Goal: Task Accomplishment & Management: Use online tool/utility

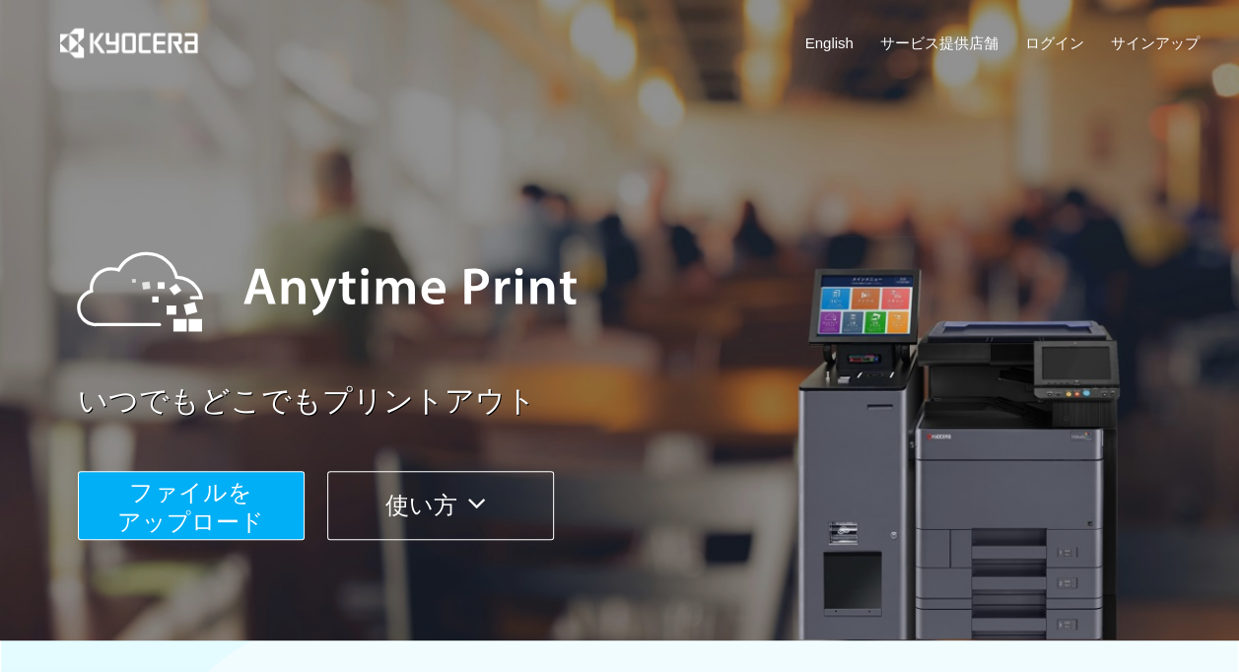
click at [233, 506] on span "ファイルを ​​アップロード" at bounding box center [190, 507] width 147 height 56
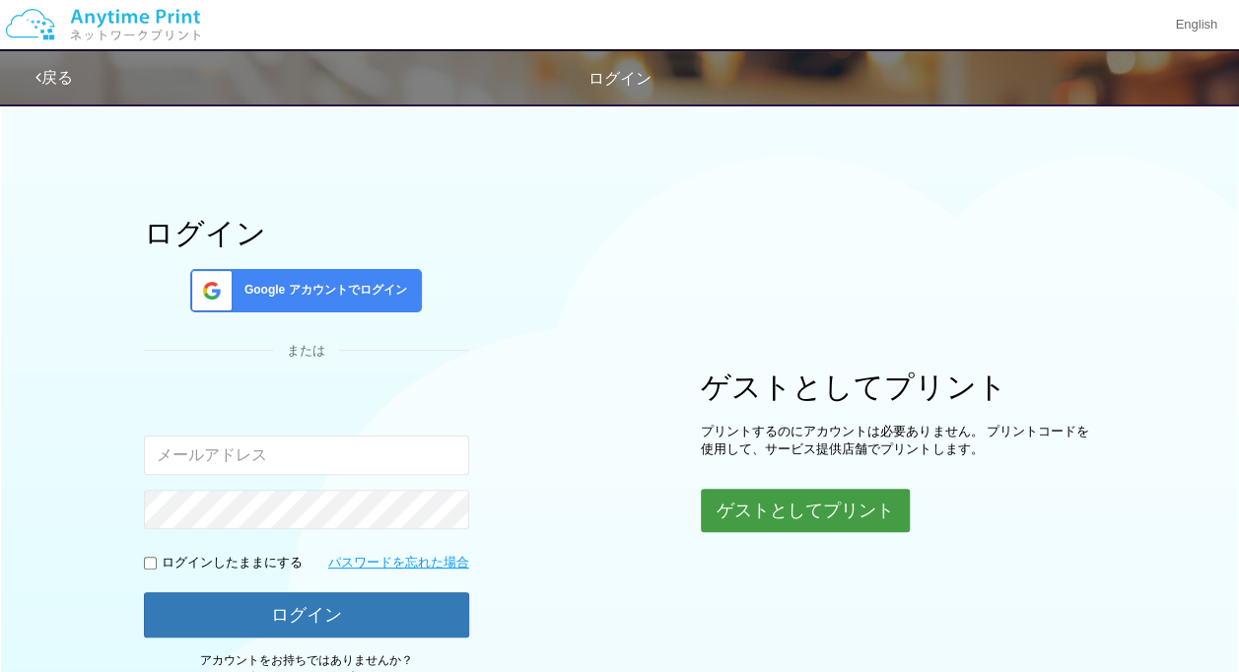
click at [771, 491] on button "ゲストとしてプリント" at bounding box center [805, 510] width 209 height 43
click at [860, 503] on button "ゲストとしてプリント" at bounding box center [805, 510] width 209 height 43
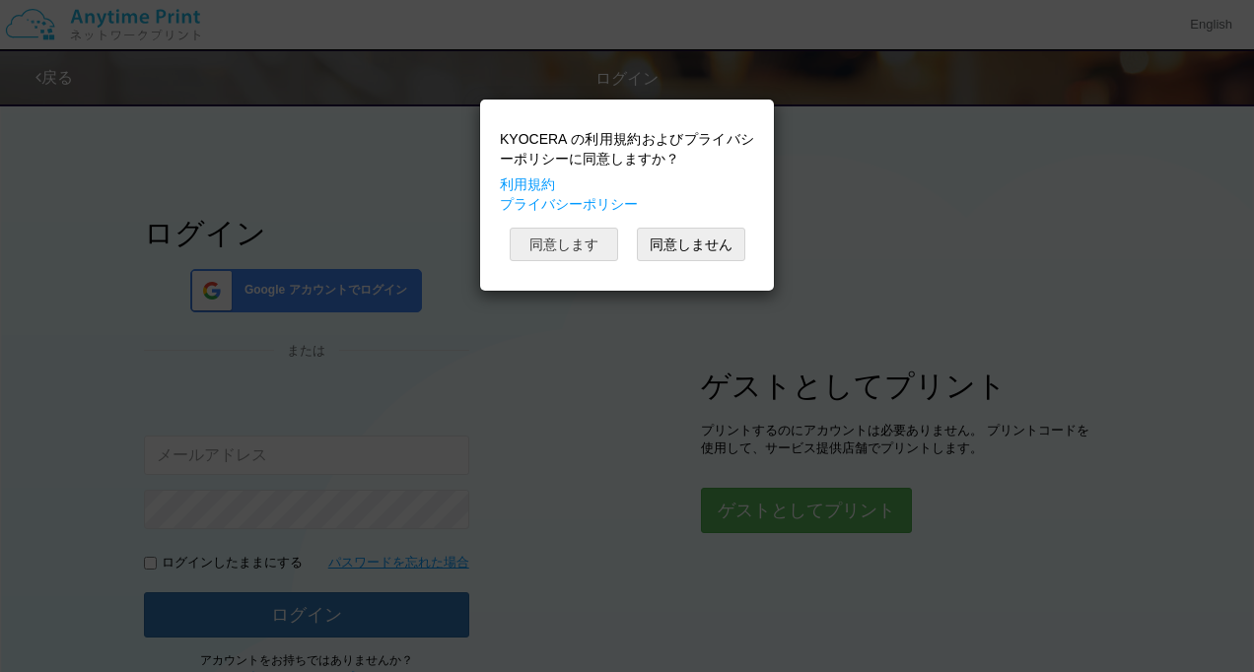
click at [609, 245] on button "同意します" at bounding box center [564, 245] width 108 height 34
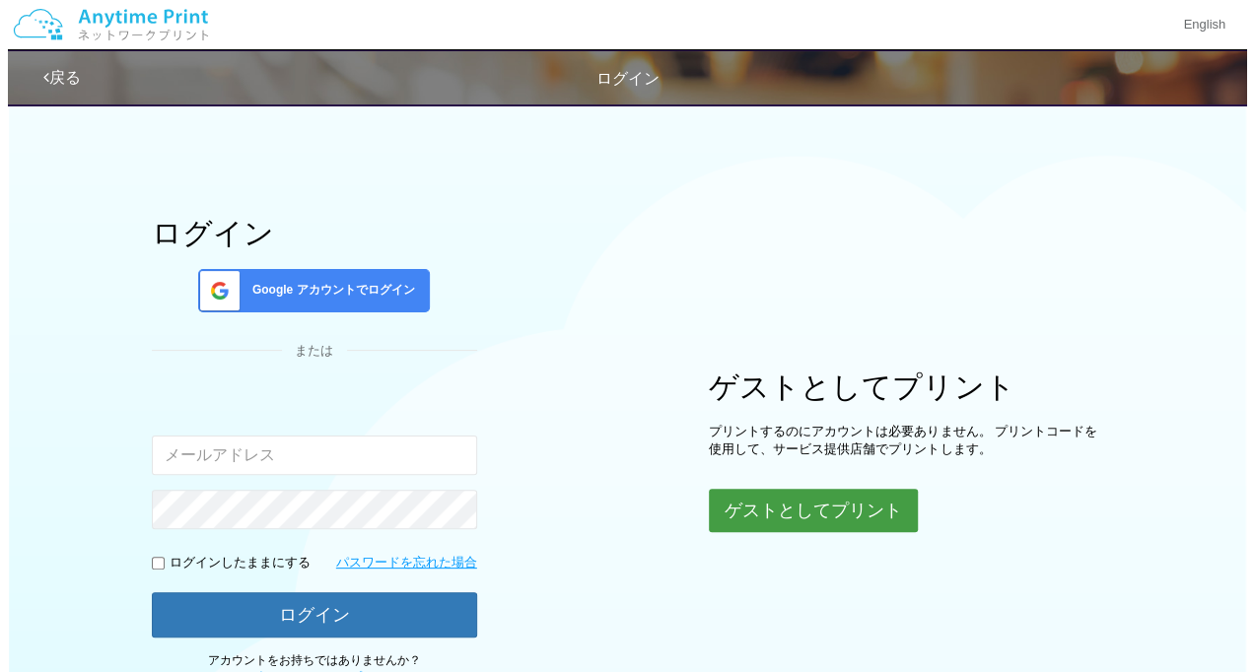
scroll to position [153, 0]
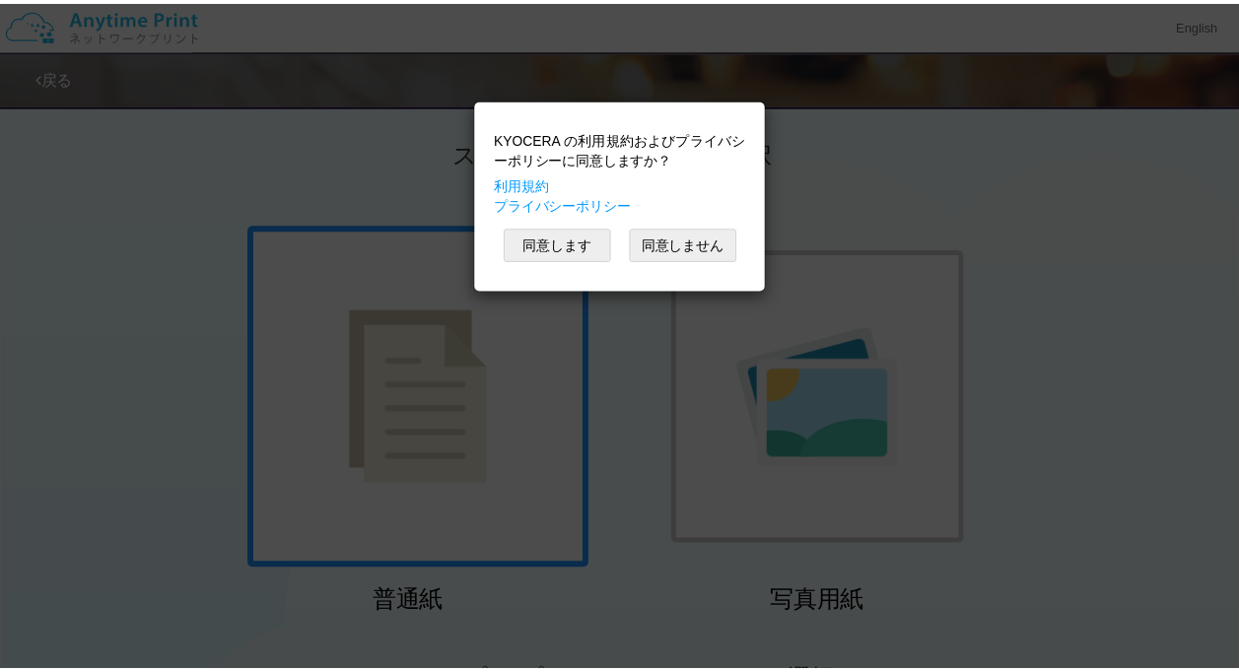
scroll to position [153, 0]
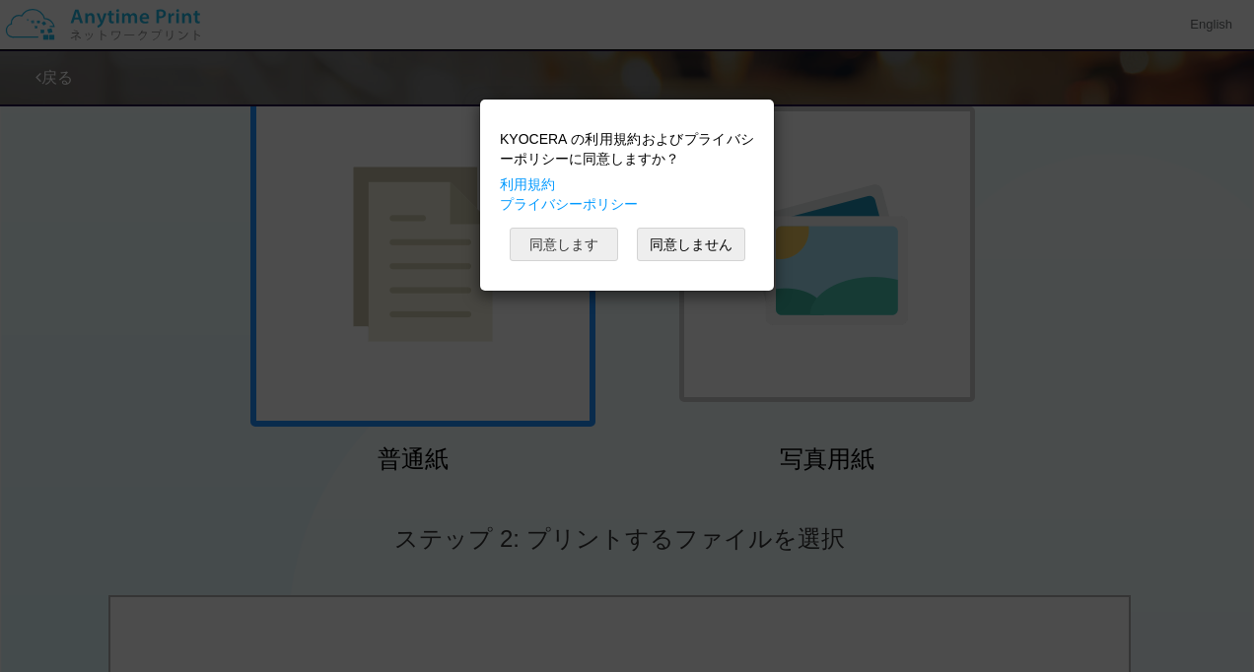
click at [570, 243] on button "同意します" at bounding box center [564, 245] width 108 height 34
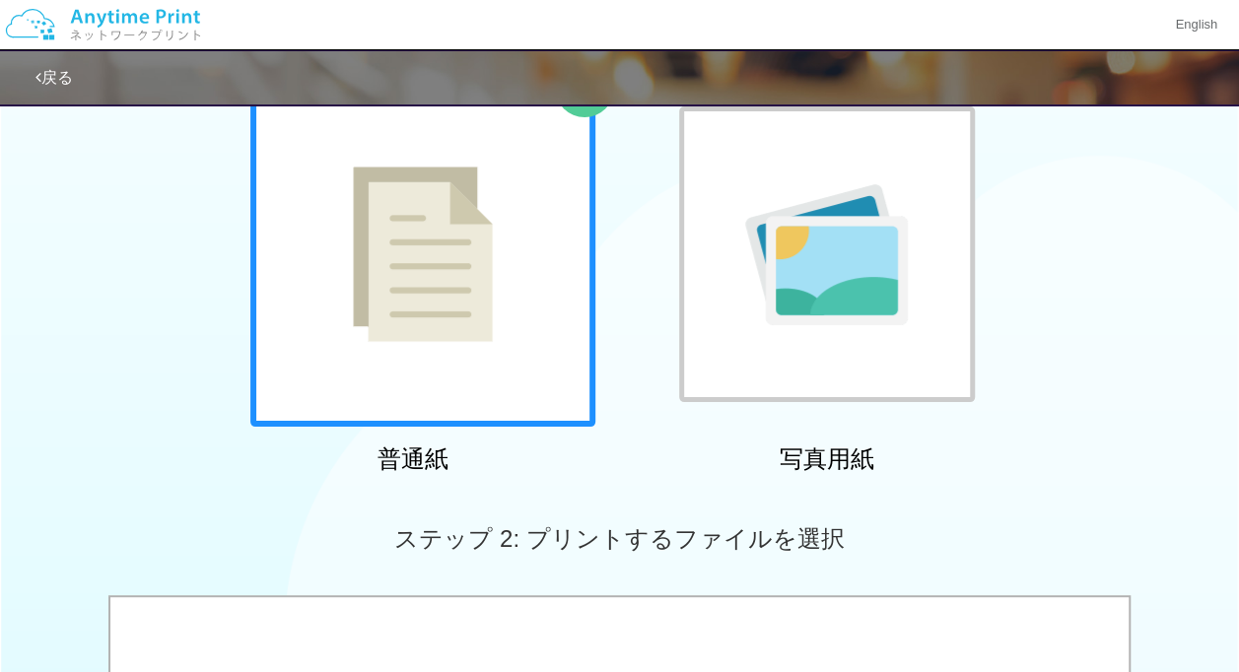
click at [1238, 194] on div "普通紙 写真用紙" at bounding box center [619, 282] width 1239 height 400
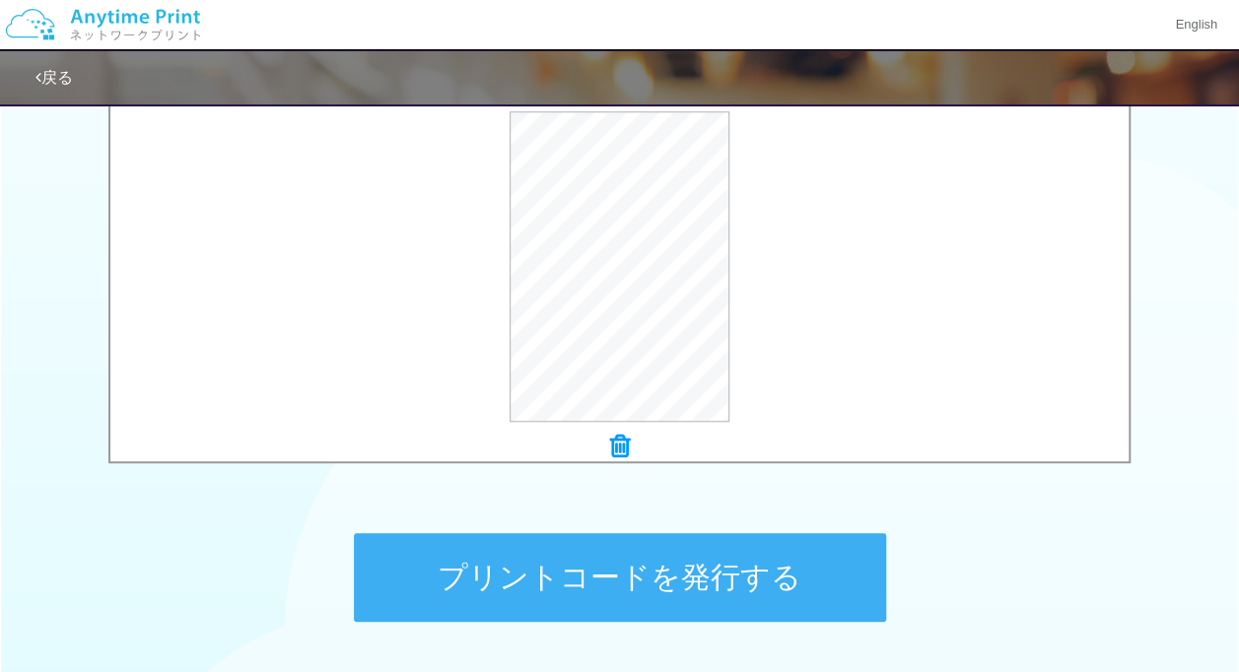
scroll to position [679, 0]
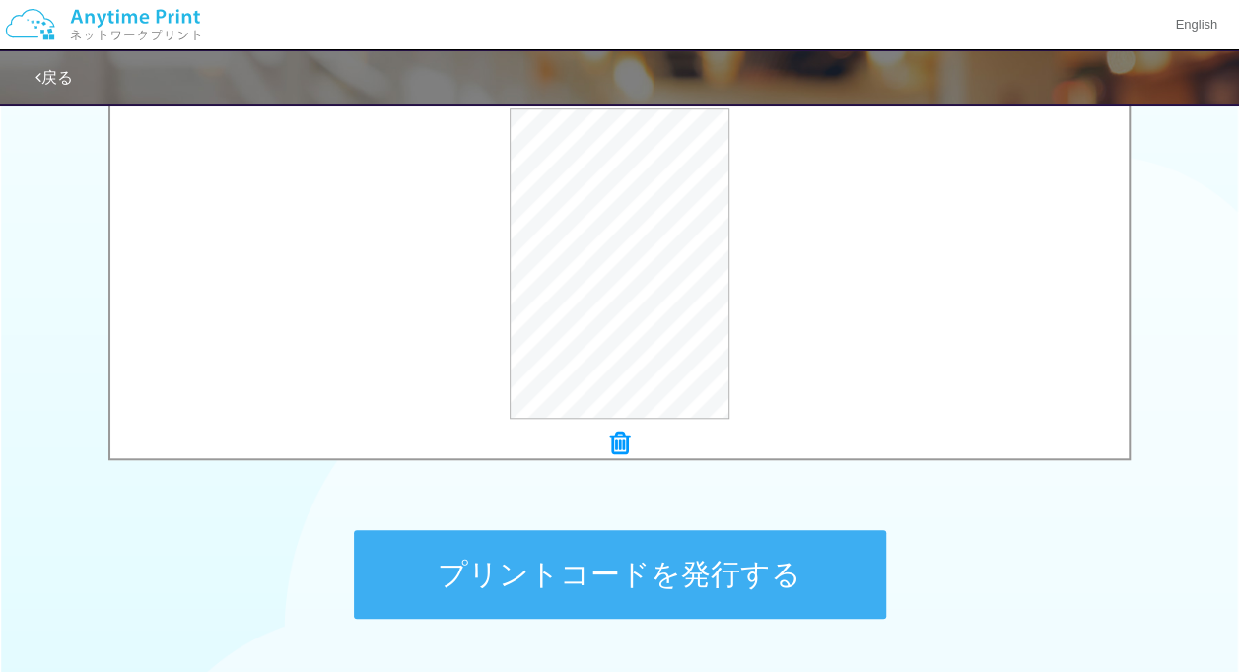
click at [671, 563] on button "プリントコードを発行する" at bounding box center [620, 574] width 532 height 89
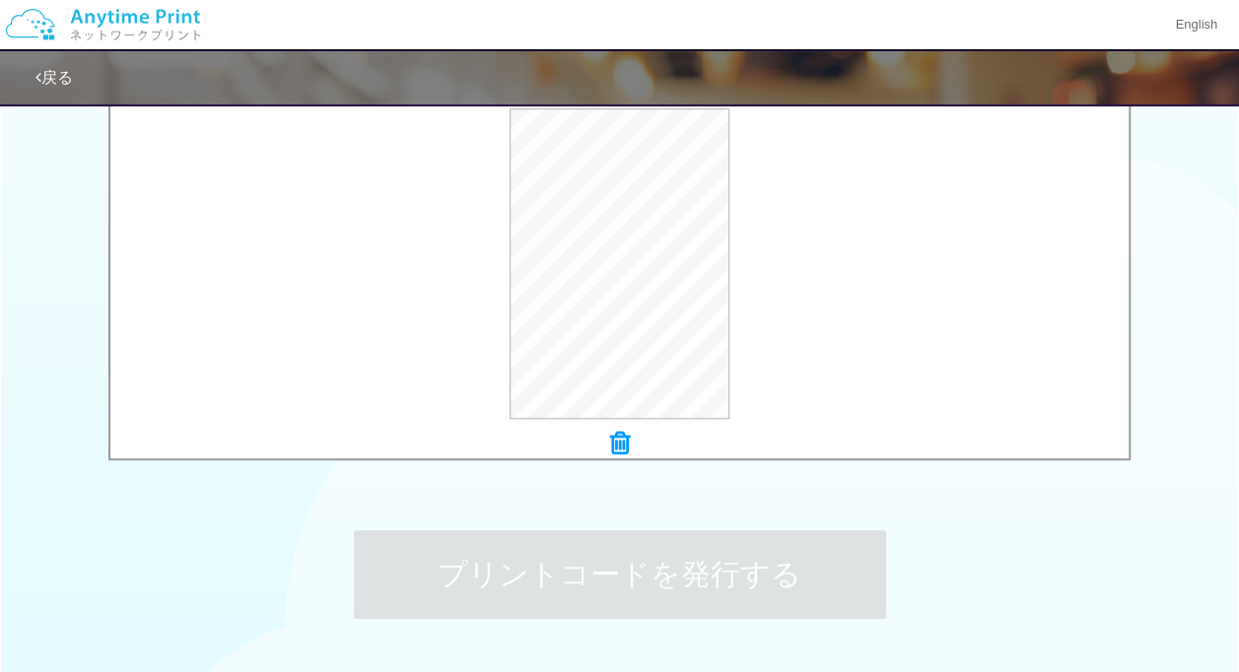
scroll to position [0, 0]
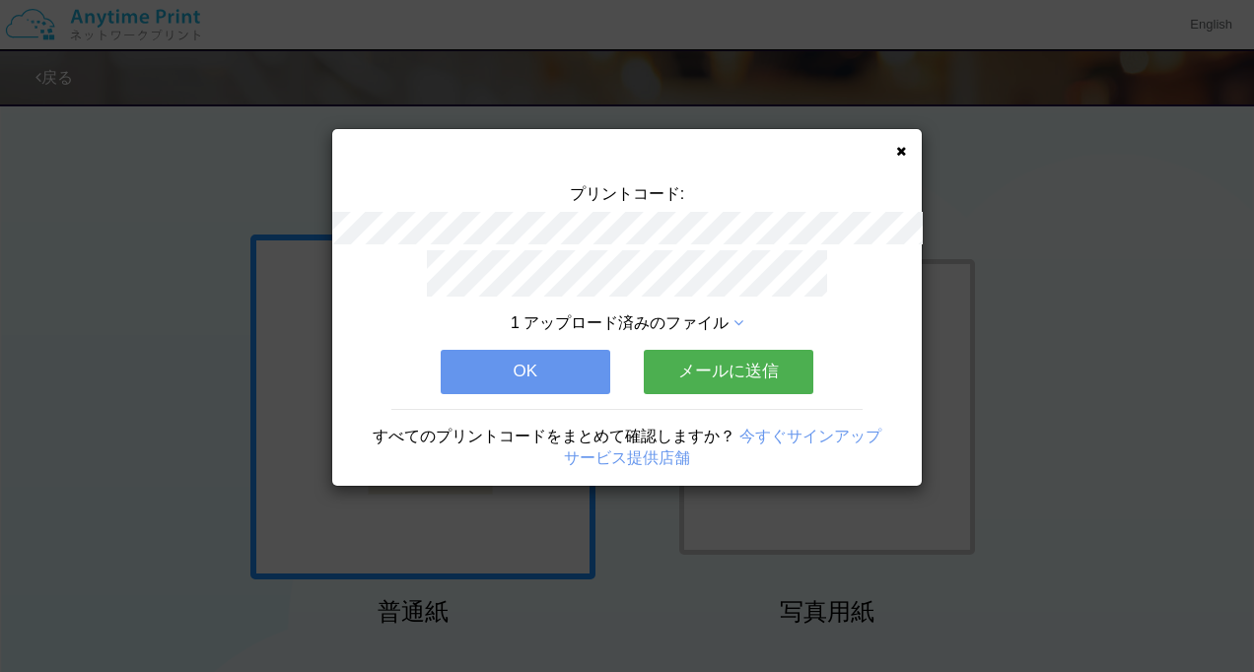
click at [545, 359] on button "OK" at bounding box center [526, 371] width 170 height 43
